Goal: Task Accomplishment & Management: Manage account settings

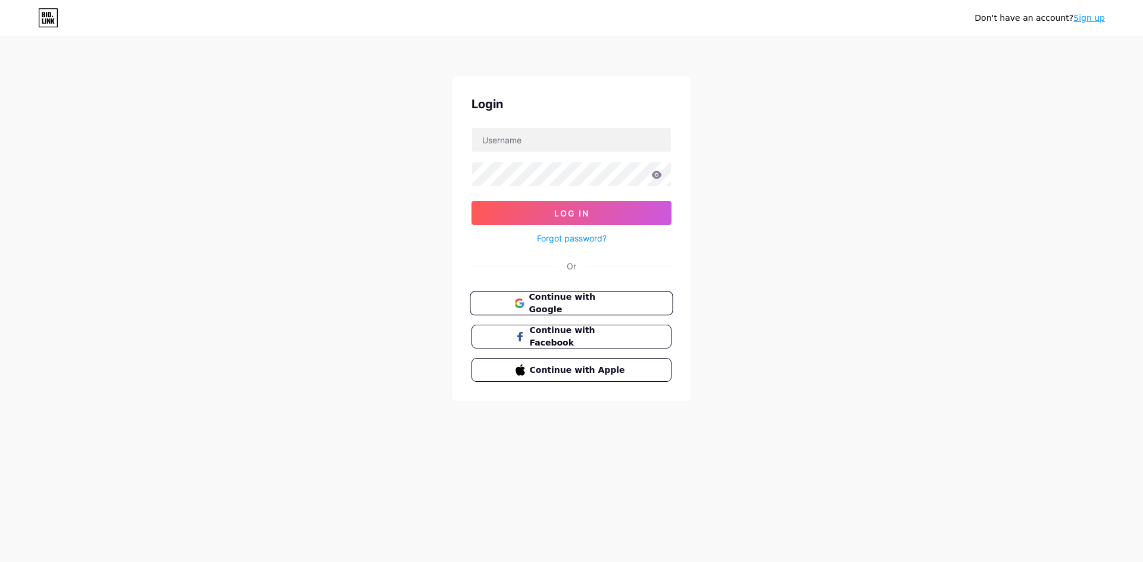
click at [580, 303] on span "Continue with Google" at bounding box center [578, 304] width 99 height 26
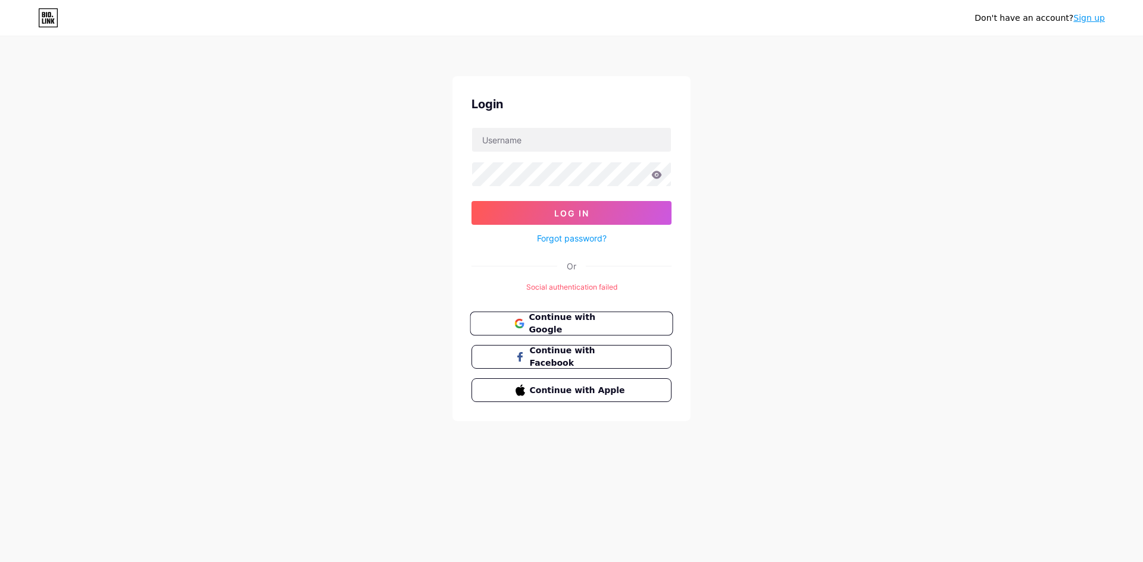
click at [517, 317] on span at bounding box center [519, 324] width 10 height 26
